Goal: Task Accomplishment & Management: Manage account settings

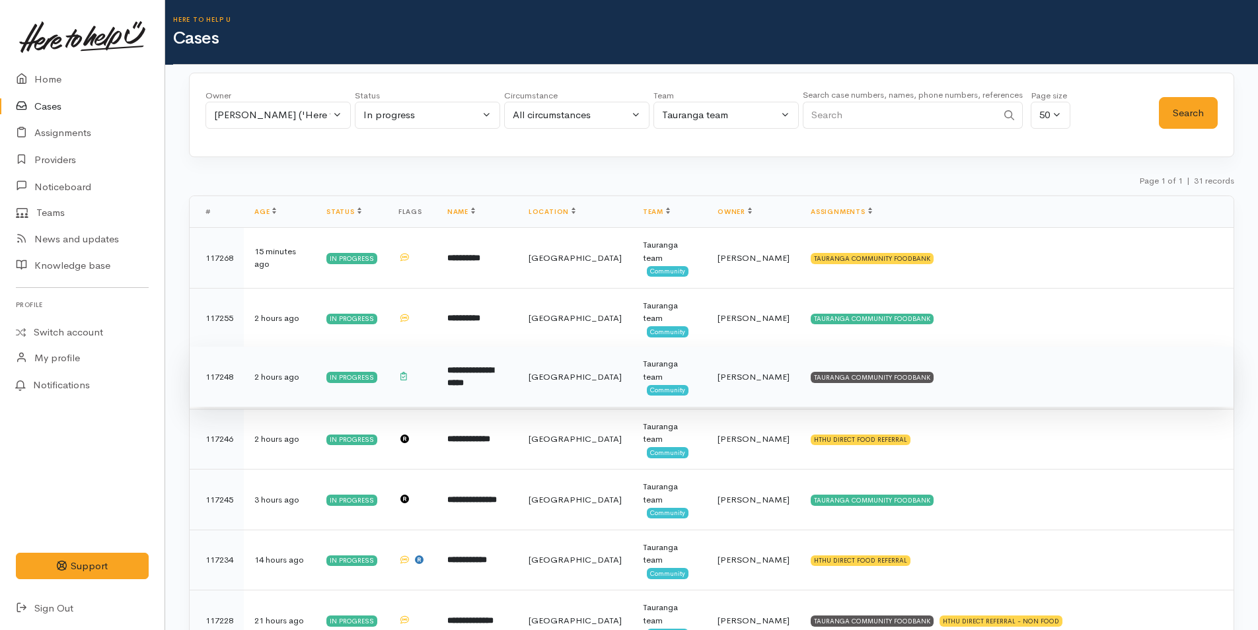
click at [851, 384] on td "TAURANGA COMMUNITY FOODBANK" at bounding box center [1017, 377] width 434 height 61
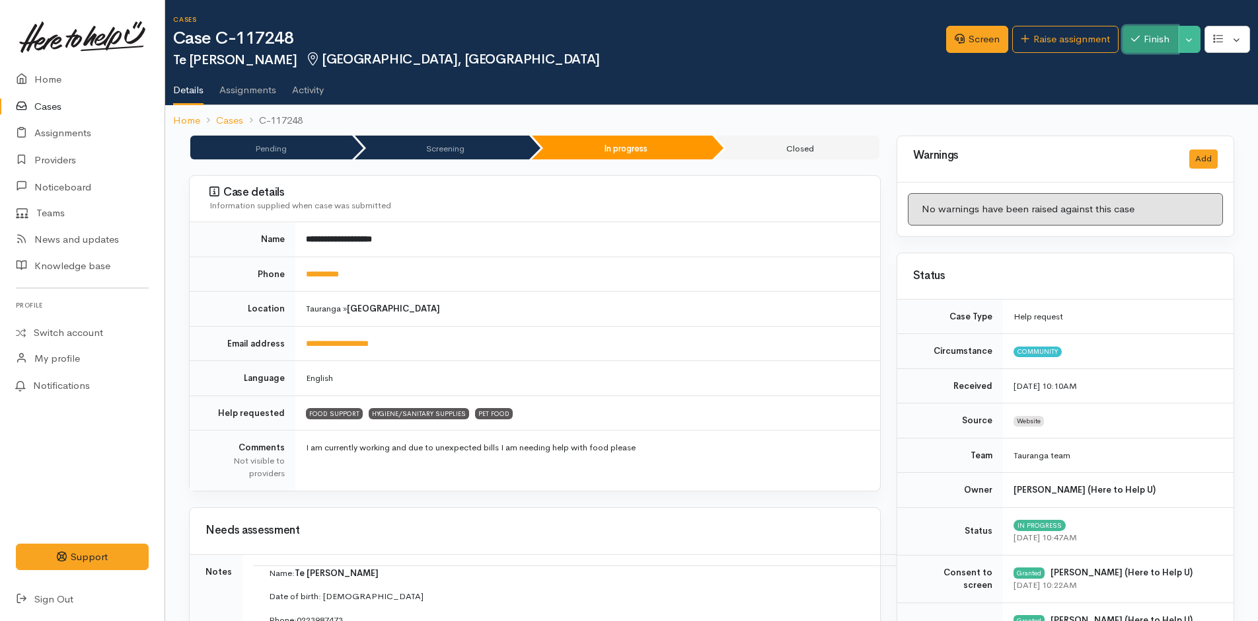
click at [1163, 40] on button "Finish" at bounding box center [1151, 39] width 56 height 27
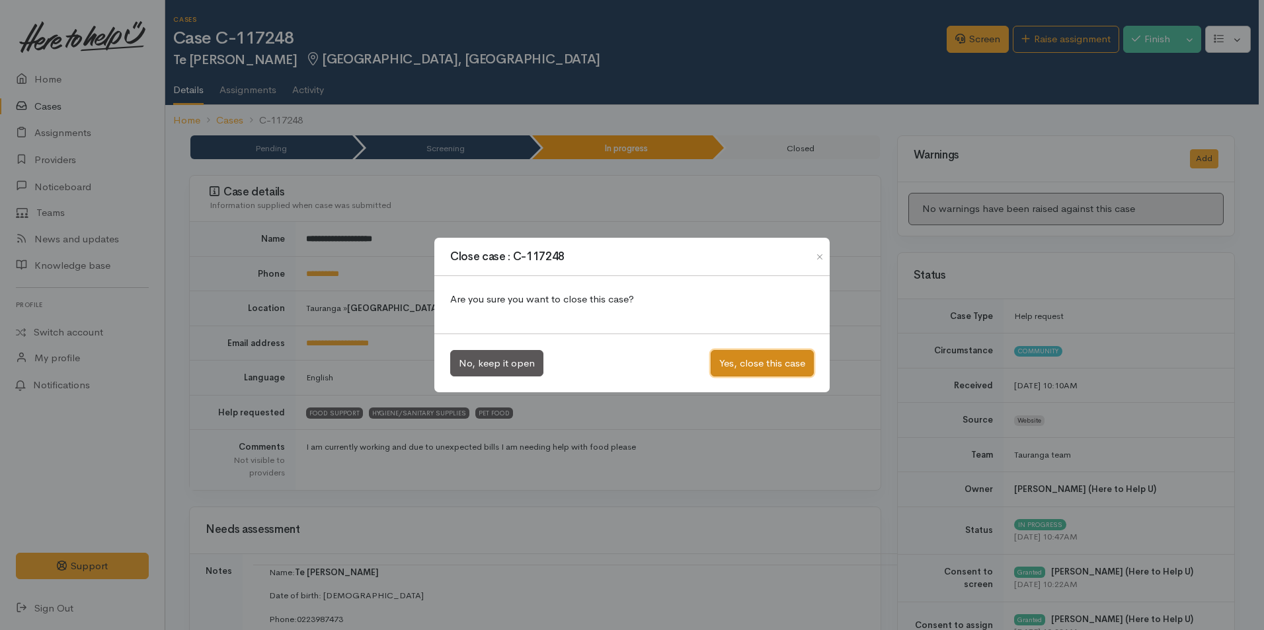
click at [784, 362] on button "Yes, close this case" at bounding box center [761, 363] width 103 height 27
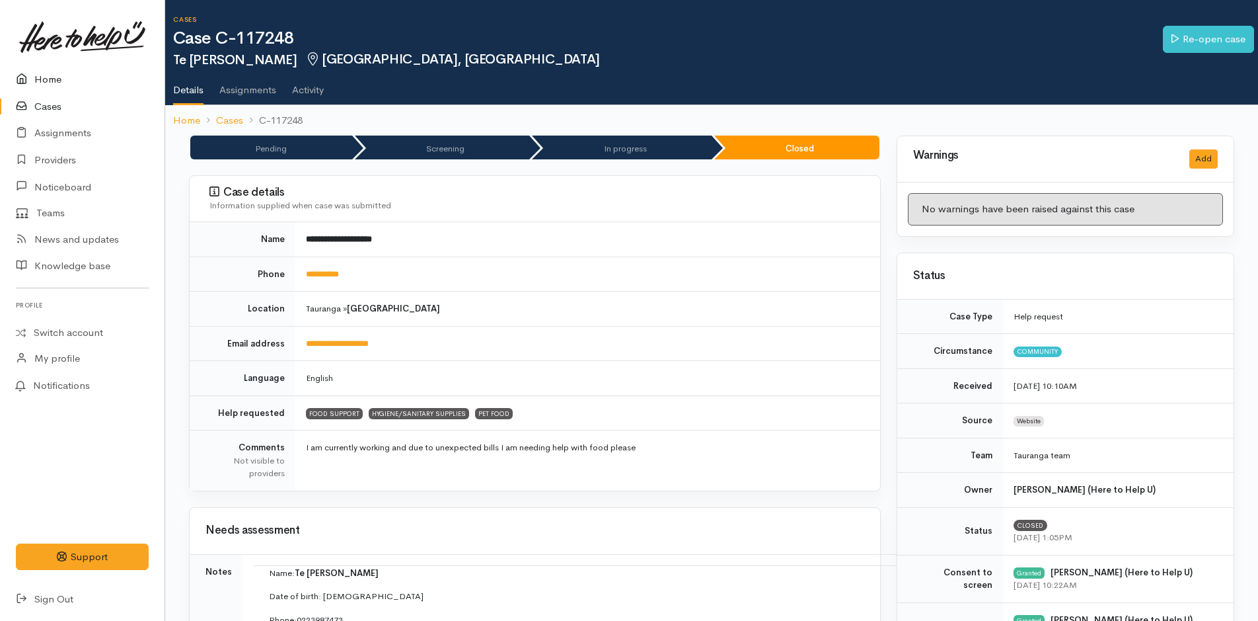
click at [51, 81] on link "Home" at bounding box center [82, 79] width 165 height 27
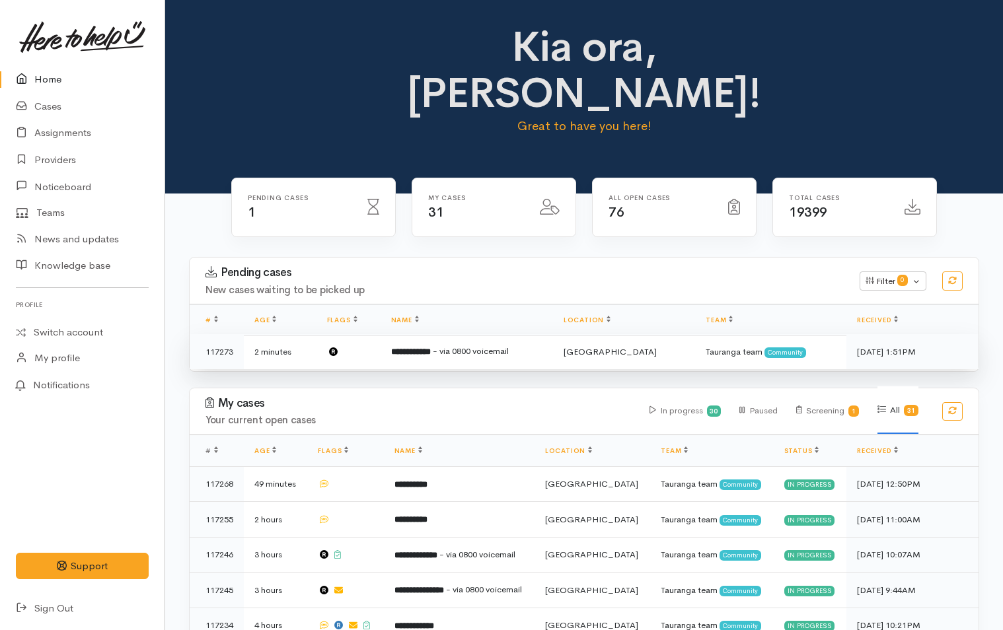
click at [459, 334] on td "**********" at bounding box center [467, 351] width 172 height 35
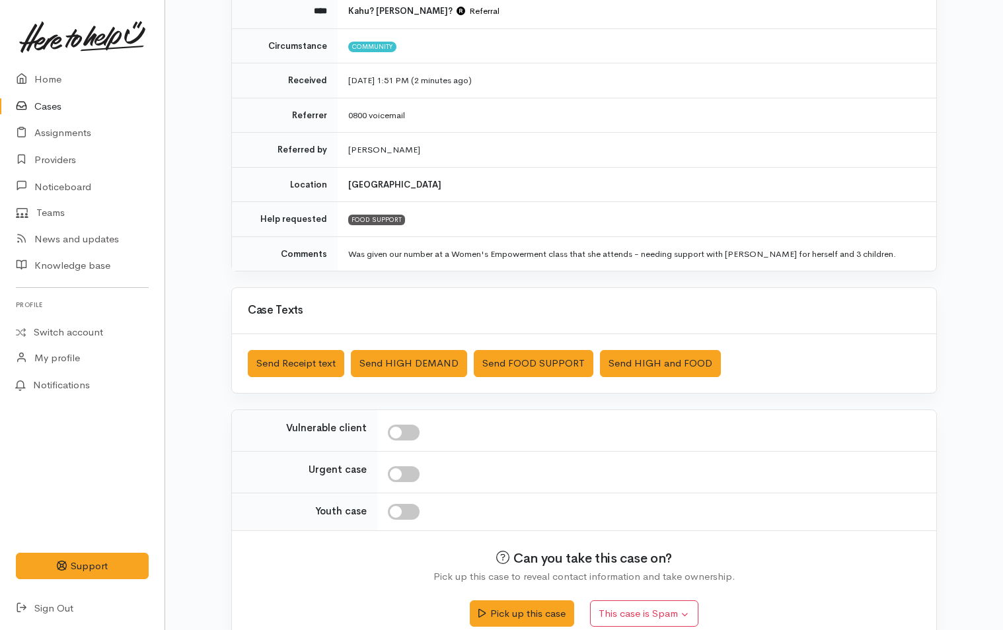
scroll to position [190, 0]
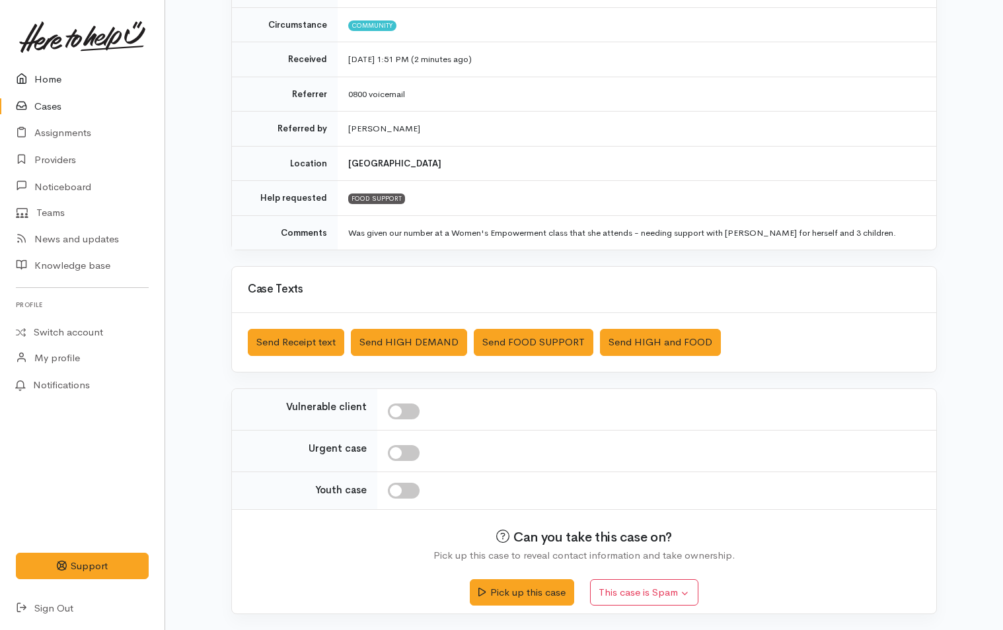
click at [50, 74] on link "Home" at bounding box center [82, 79] width 165 height 27
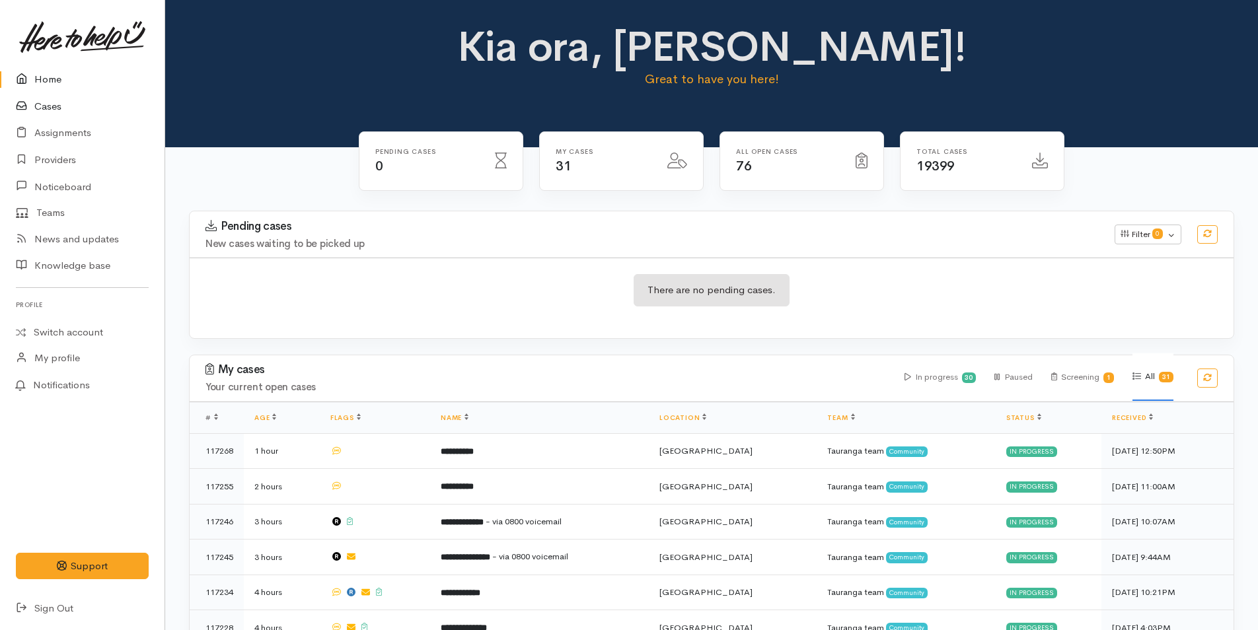
click at [48, 98] on link "Cases" at bounding box center [82, 106] width 165 height 27
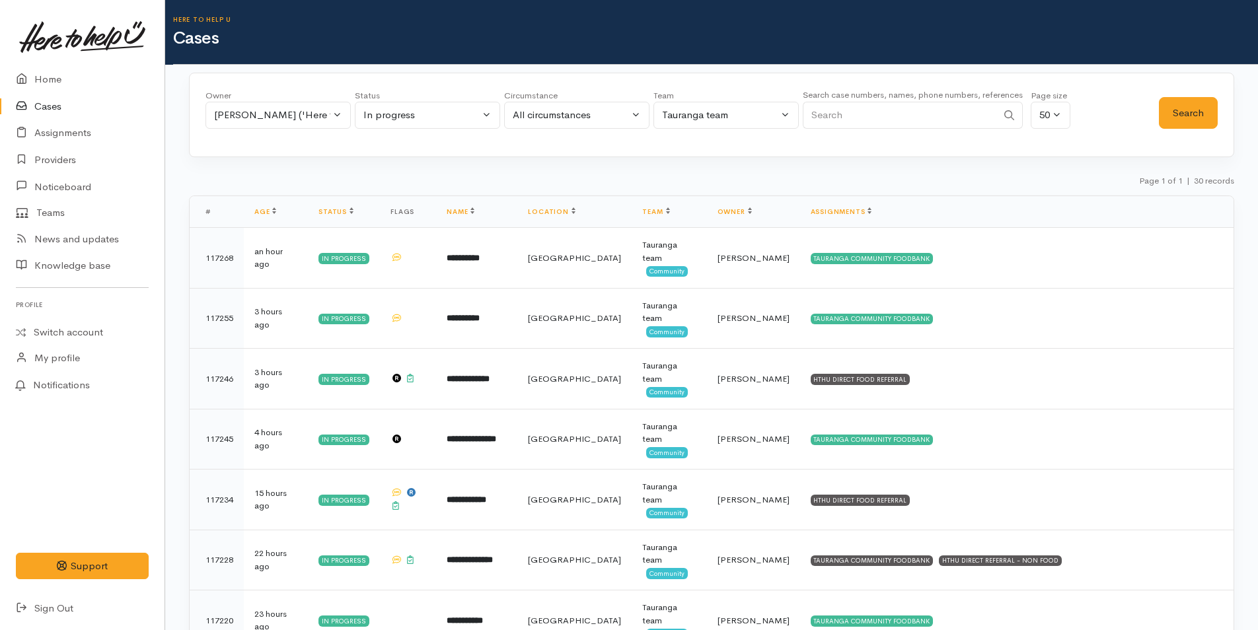
scroll to position [66, 0]
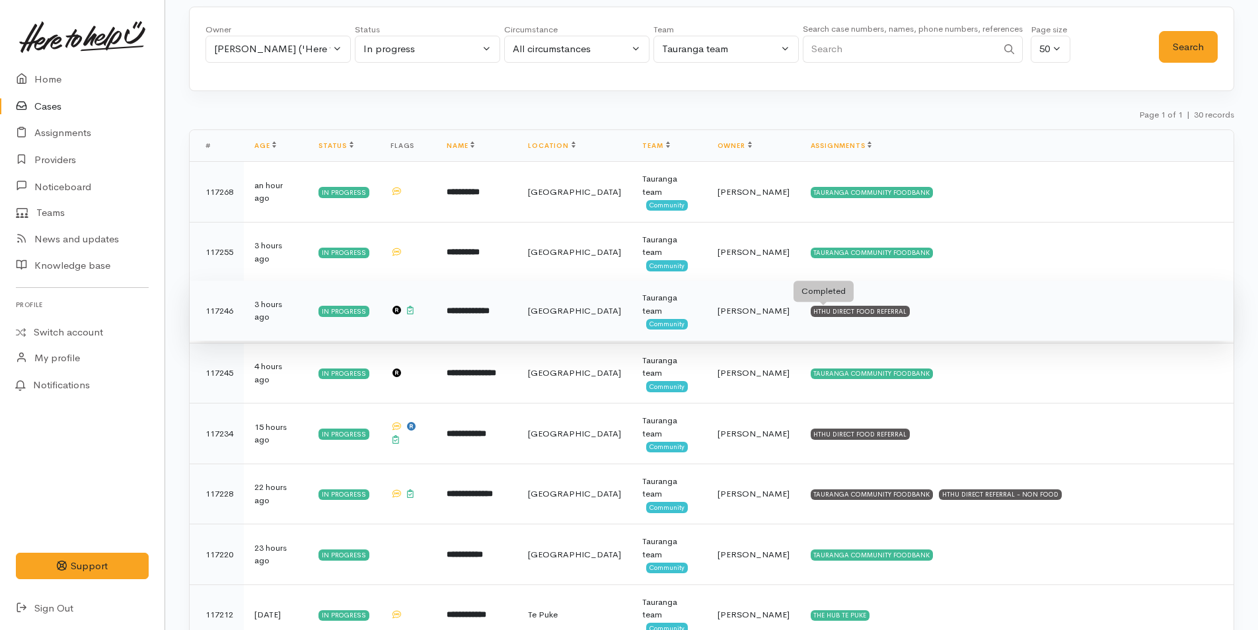
click at [811, 316] on div "HTHU DIRECT FOOD REFERRAL" at bounding box center [861, 311] width 100 height 11
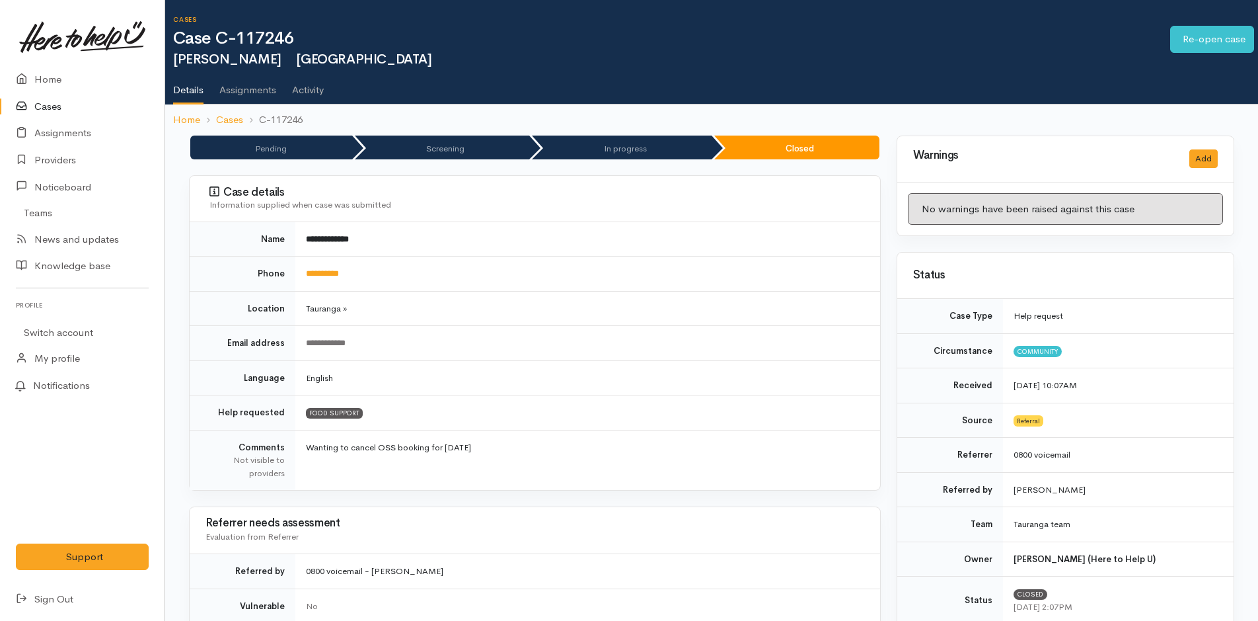
click at [42, 106] on link "Cases" at bounding box center [82, 106] width 165 height 27
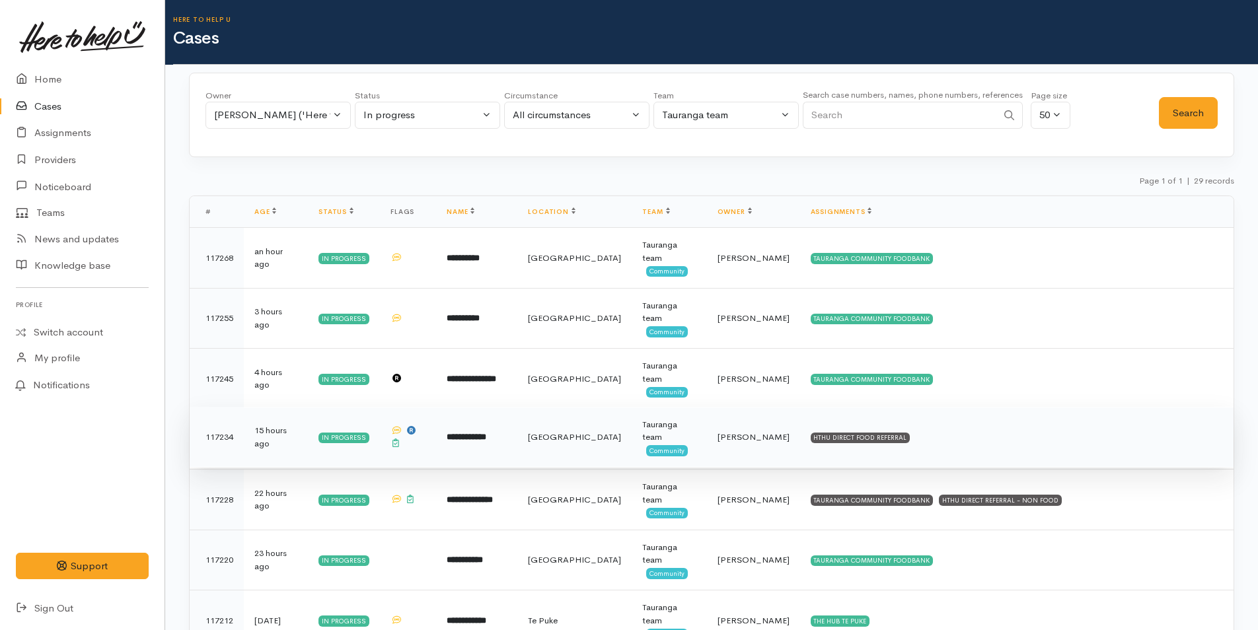
click at [869, 432] on td "HTHU DIRECT FOOD REFERRAL" at bounding box center [1017, 437] width 434 height 61
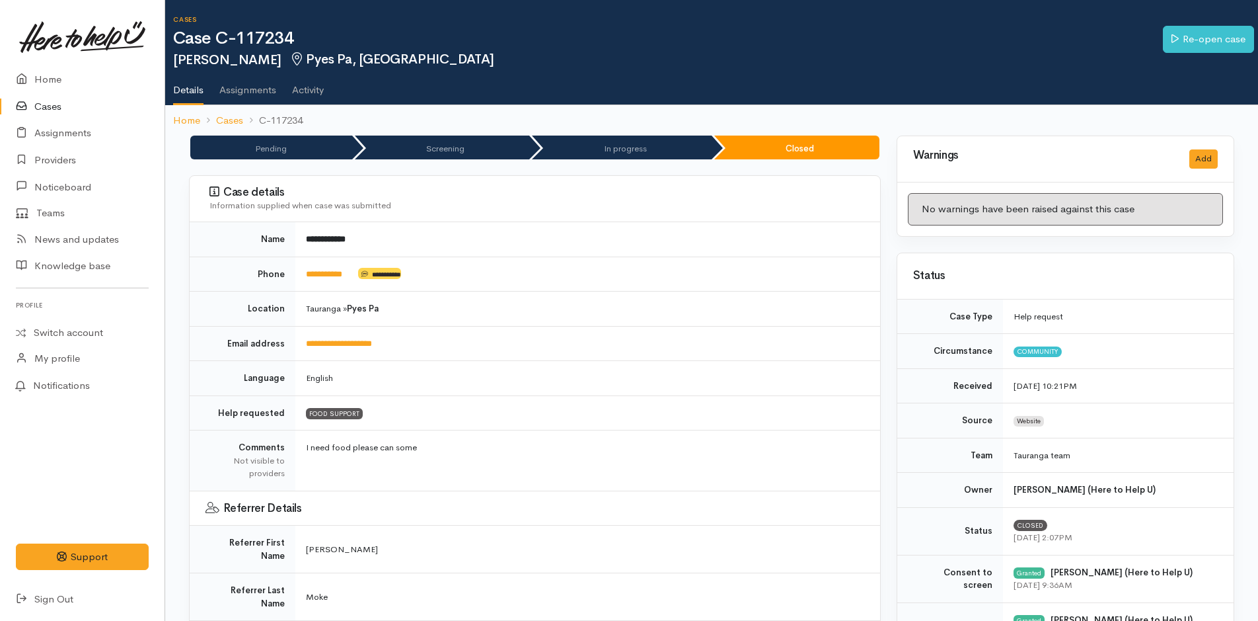
click at [49, 109] on link "Cases" at bounding box center [82, 106] width 165 height 27
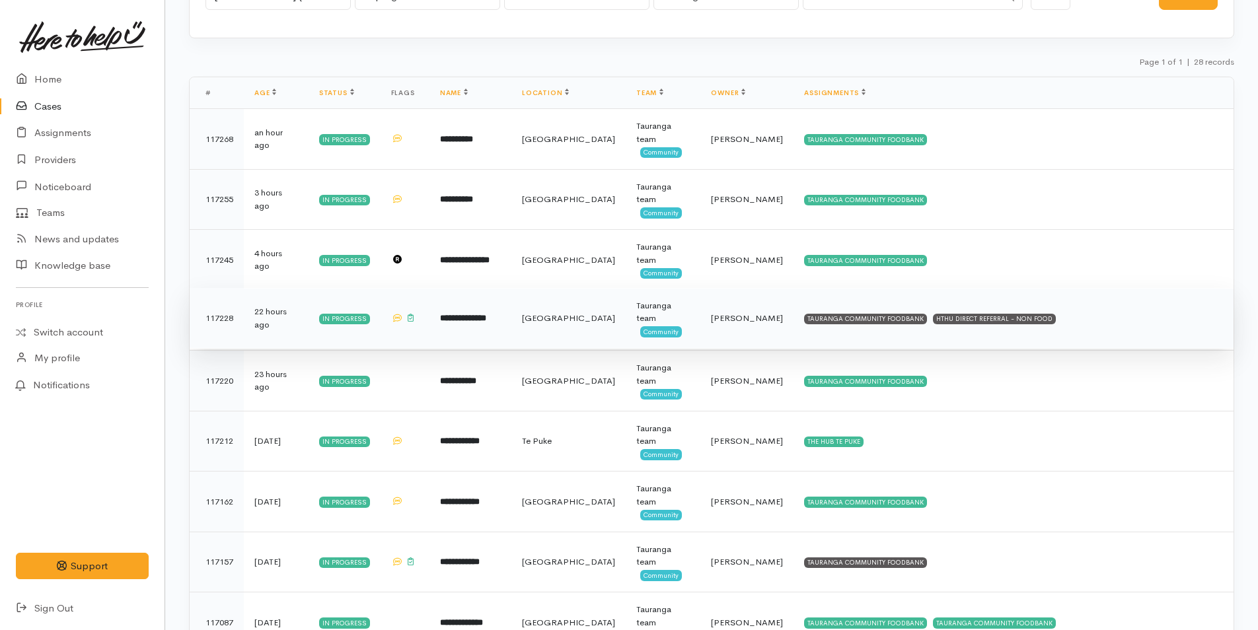
scroll to position [132, 0]
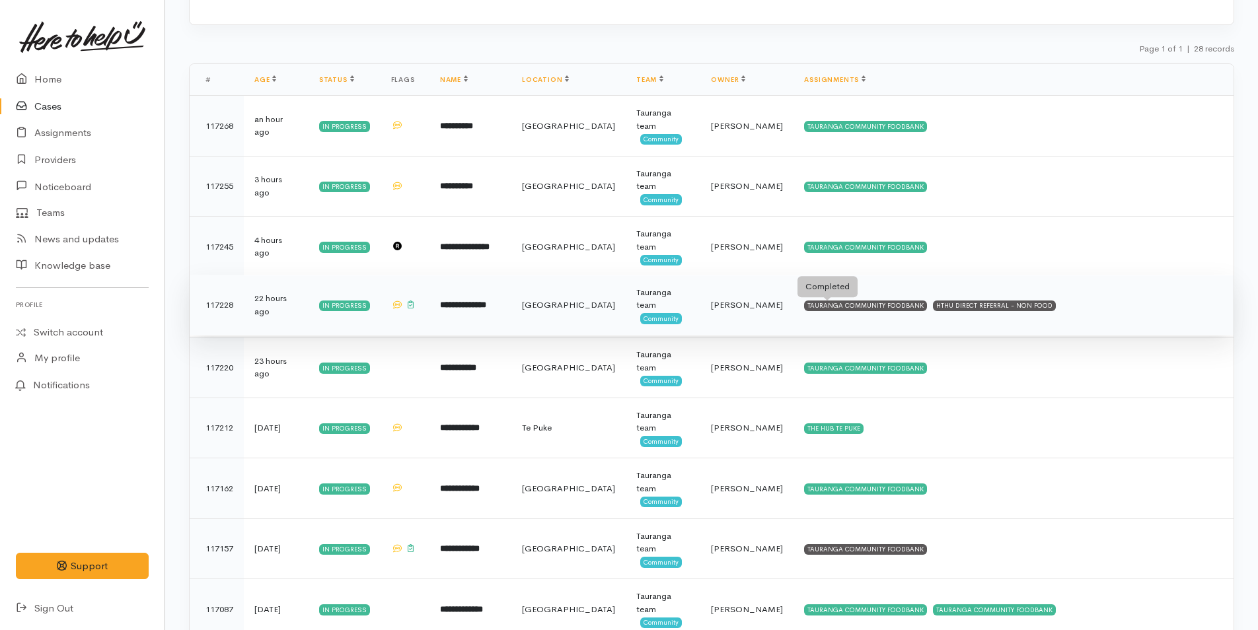
click at [865, 309] on div "TAURANGA COMMUNITY FOODBANK" at bounding box center [865, 306] width 123 height 11
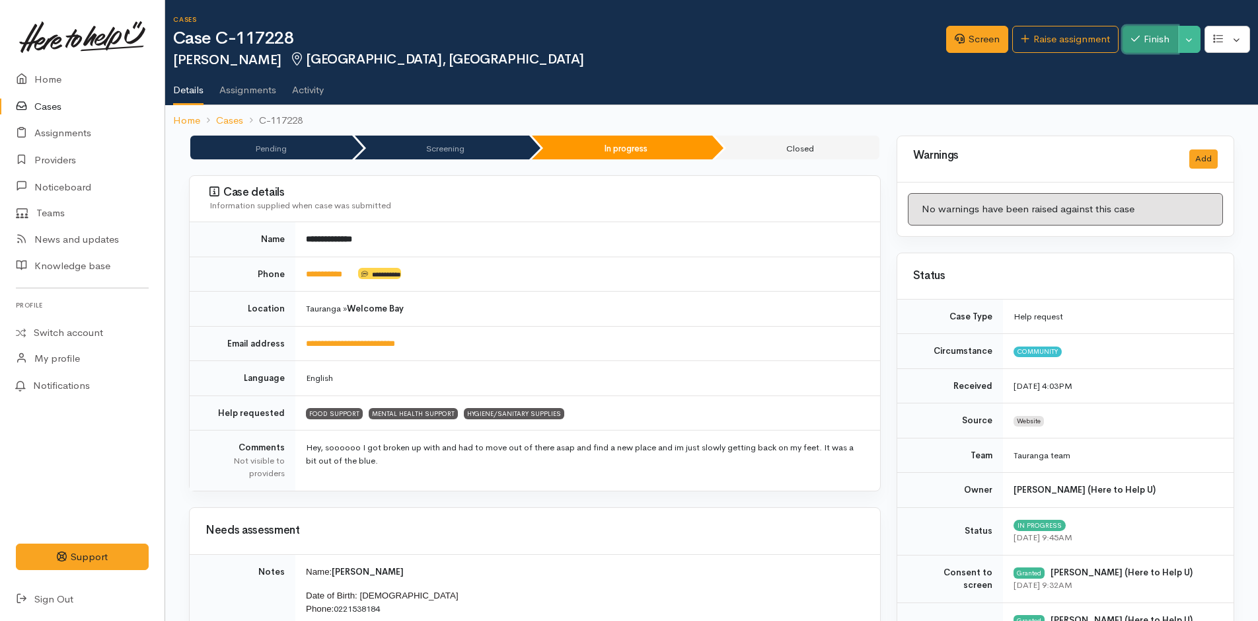
click at [1154, 38] on button "Finish" at bounding box center [1151, 39] width 56 height 27
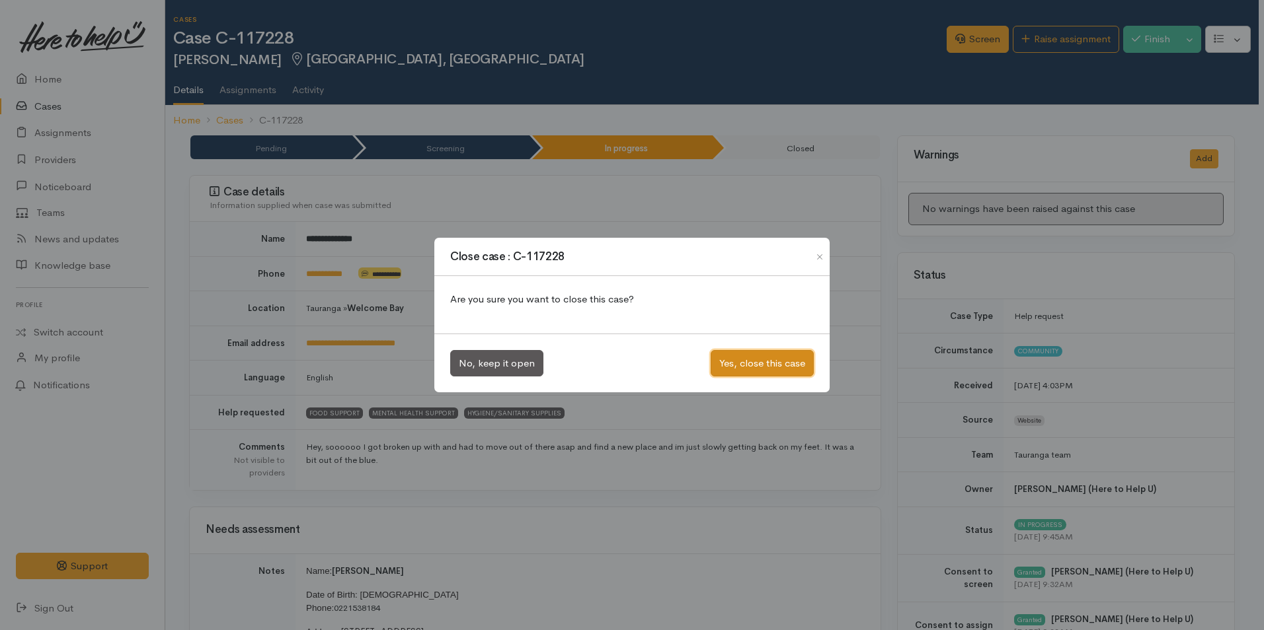
drag, startPoint x: 803, startPoint y: 359, endPoint x: 801, endPoint y: 348, distance: 11.4
click at [803, 356] on button "Yes, close this case" at bounding box center [761, 363] width 103 height 27
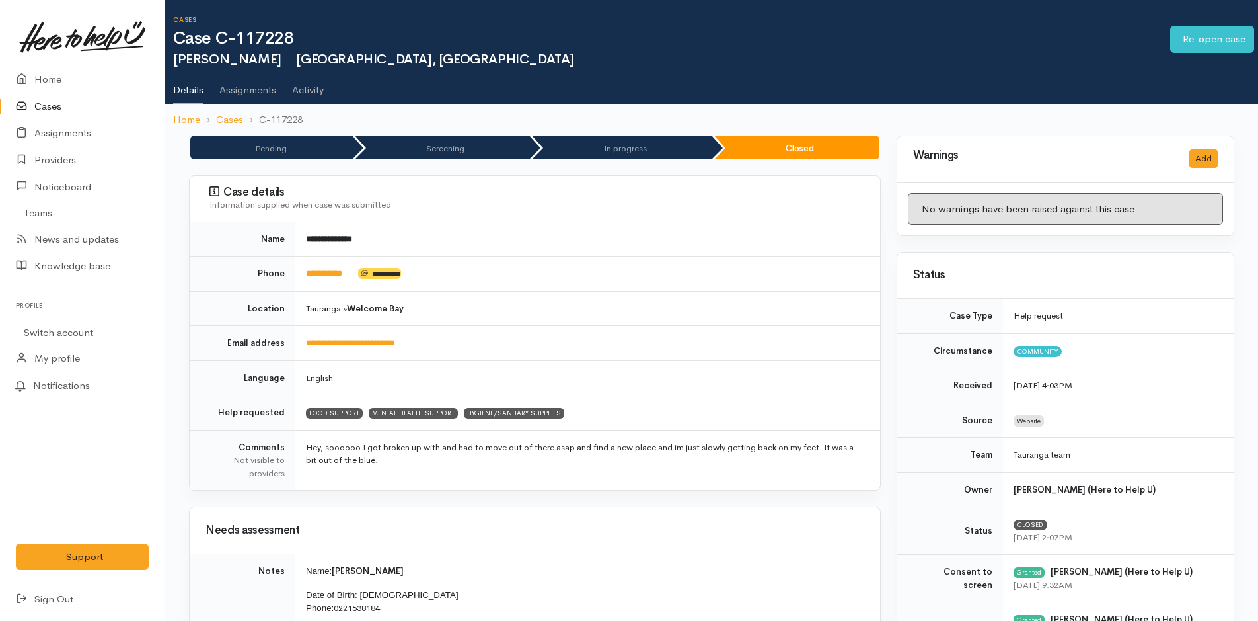
click at [47, 99] on link "Cases" at bounding box center [82, 106] width 165 height 27
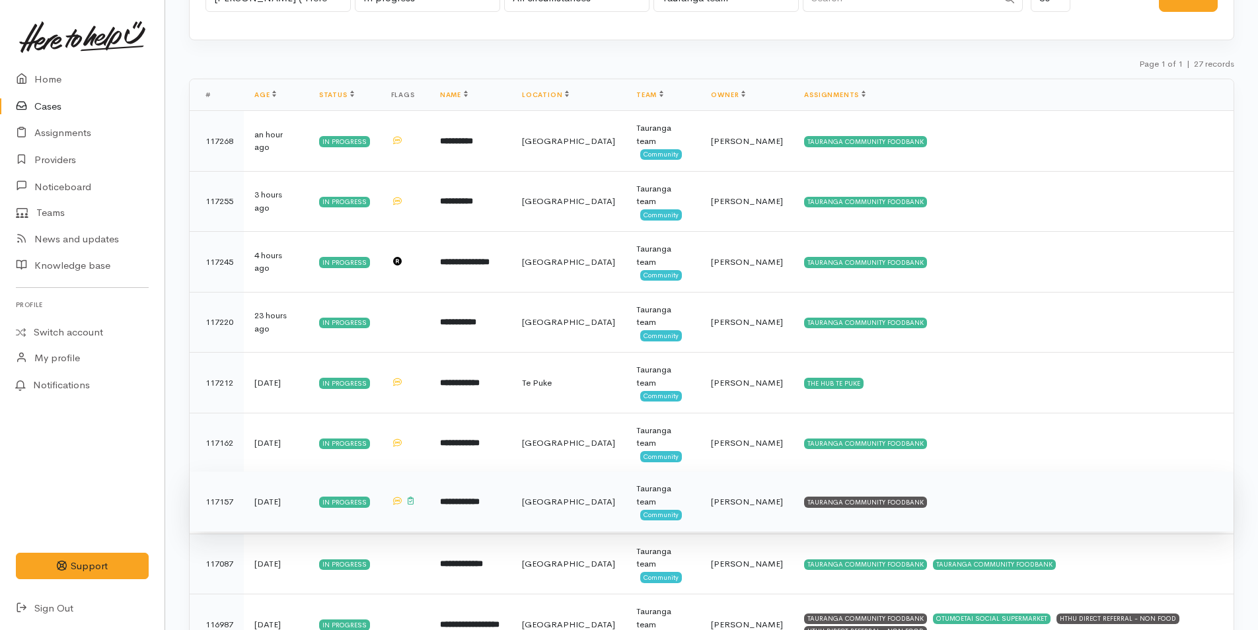
scroll to position [198, 0]
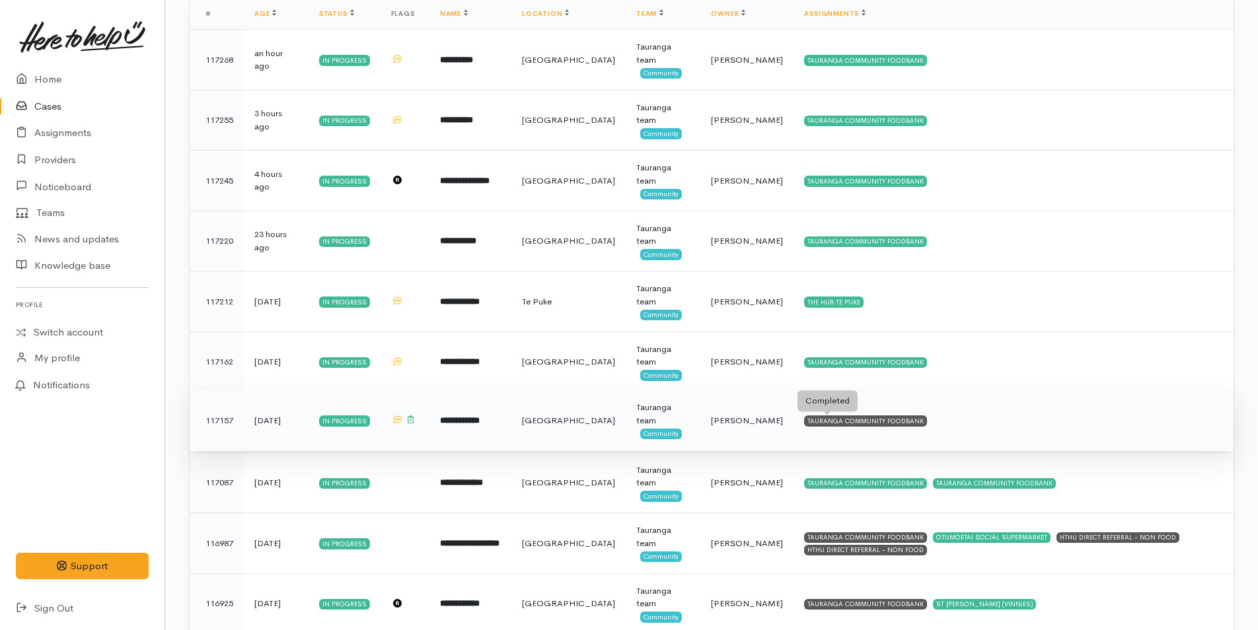
click at [824, 422] on div "TAURANGA COMMUNITY FOODBANK" at bounding box center [865, 421] width 123 height 11
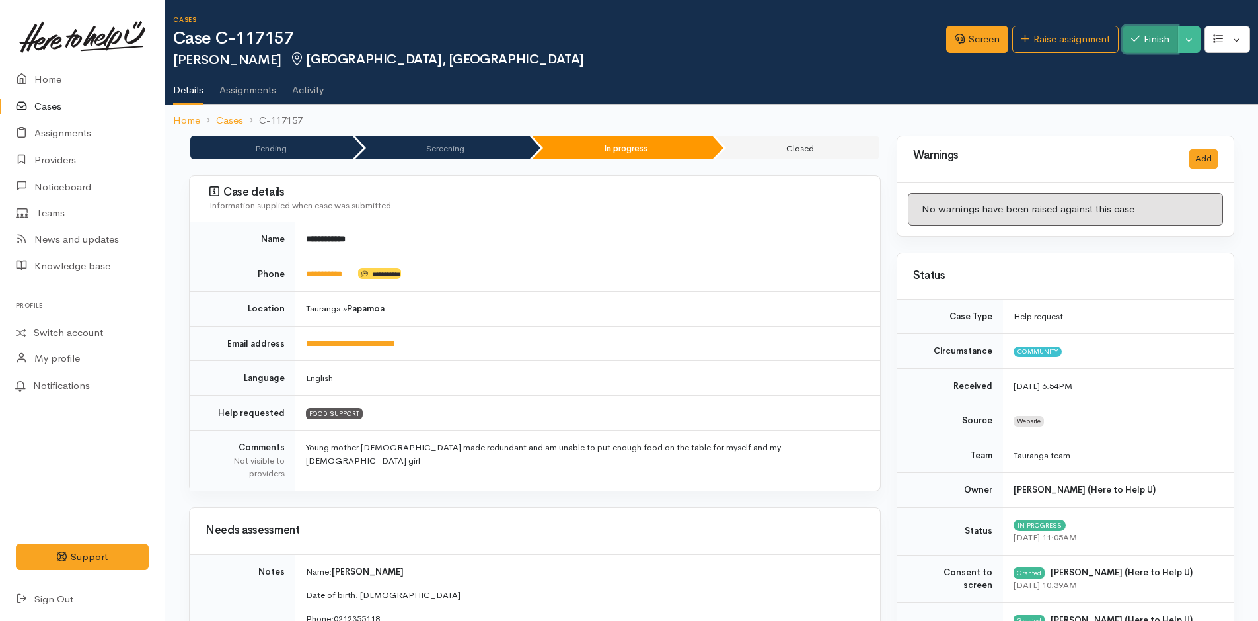
click at [1147, 38] on button "Finish" at bounding box center [1151, 39] width 56 height 27
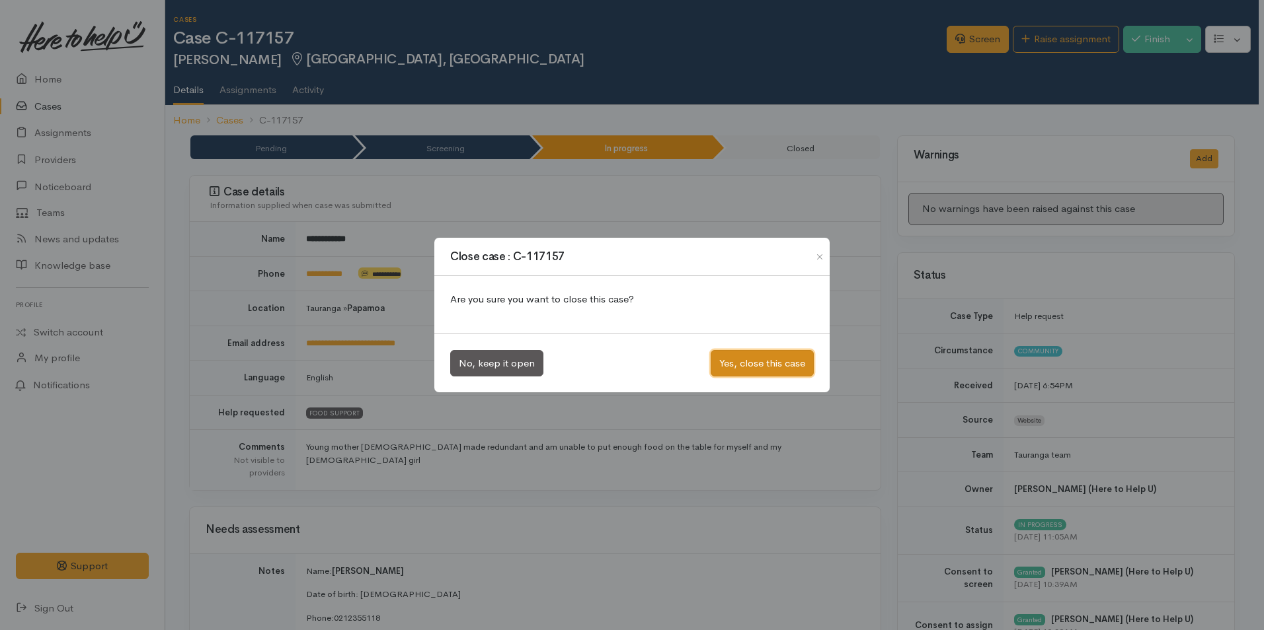
drag, startPoint x: 746, startPoint y: 364, endPoint x: 685, endPoint y: 333, distance: 68.9
click at [746, 362] on button "Yes, close this case" at bounding box center [761, 363] width 103 height 27
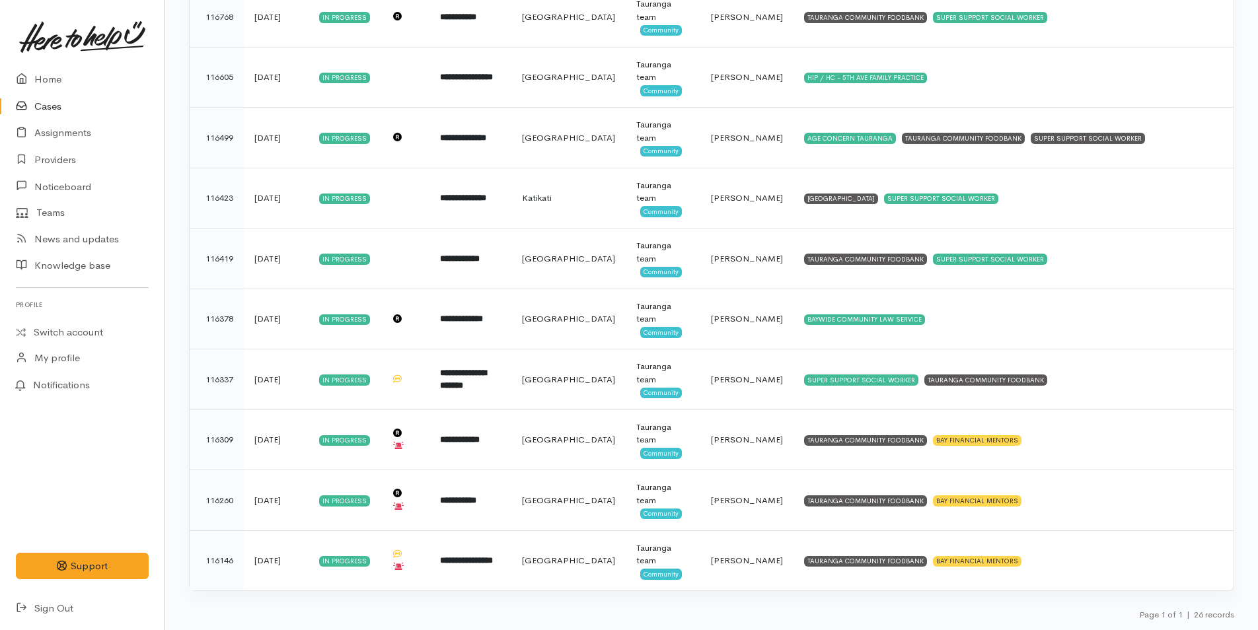
scroll to position [812, 0]
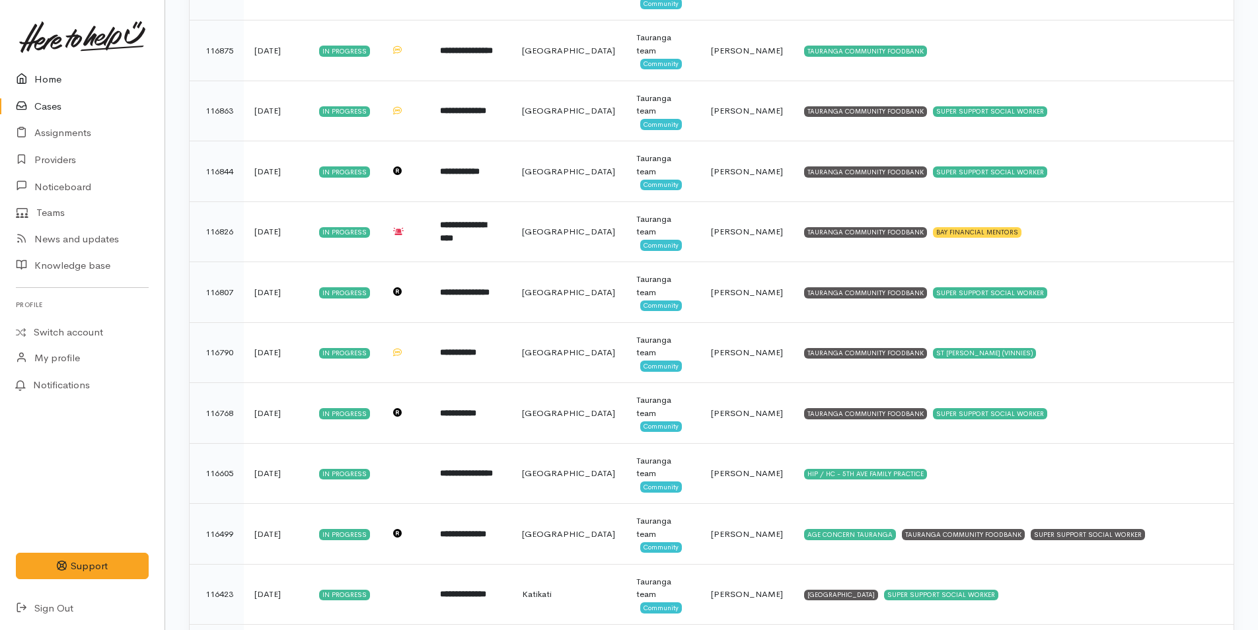
click at [39, 73] on link "Home" at bounding box center [82, 79] width 165 height 27
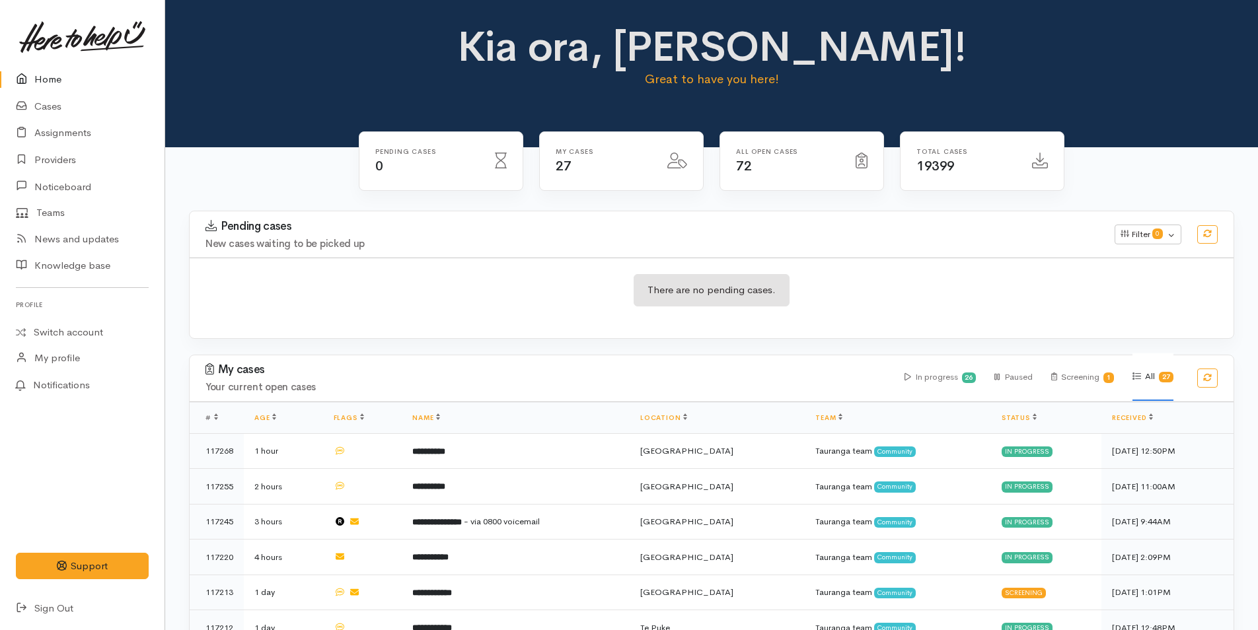
click at [46, 72] on link "Home" at bounding box center [82, 79] width 165 height 27
